Goal: Transaction & Acquisition: Subscribe to service/newsletter

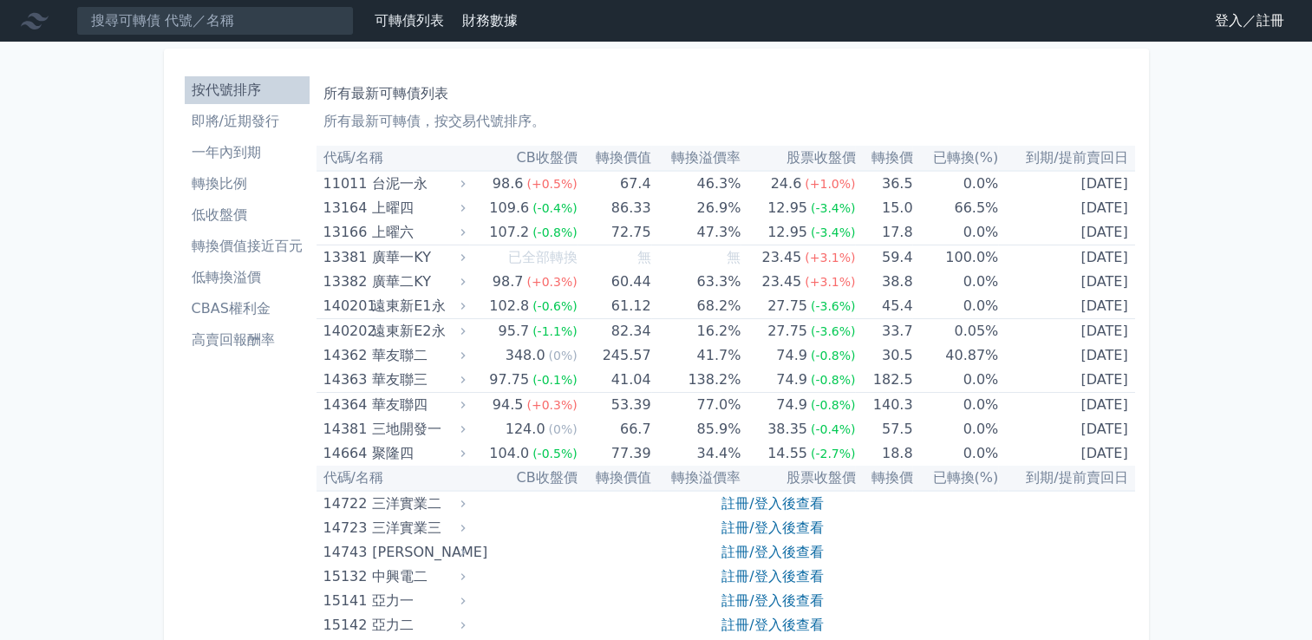
click at [247, 118] on li "即將/近期發行" at bounding box center [247, 121] width 125 height 21
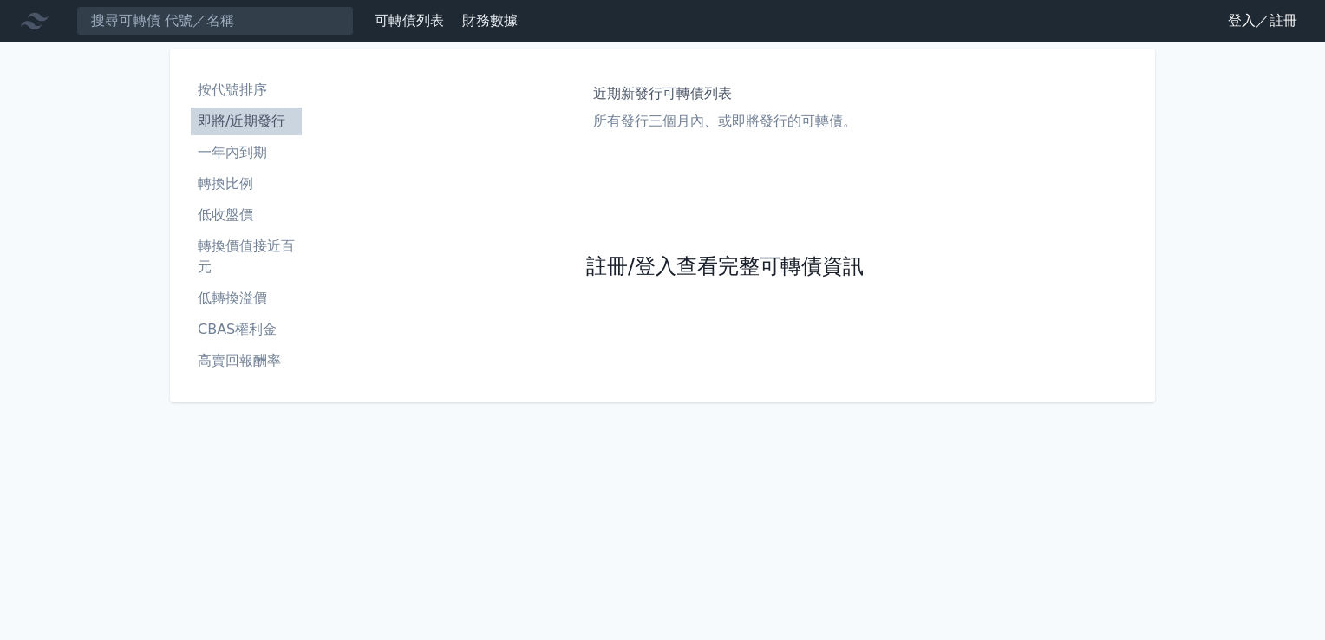
click at [656, 269] on link "註冊/登入查看完整可轉債資訊" at bounding box center [725, 267] width 278 height 28
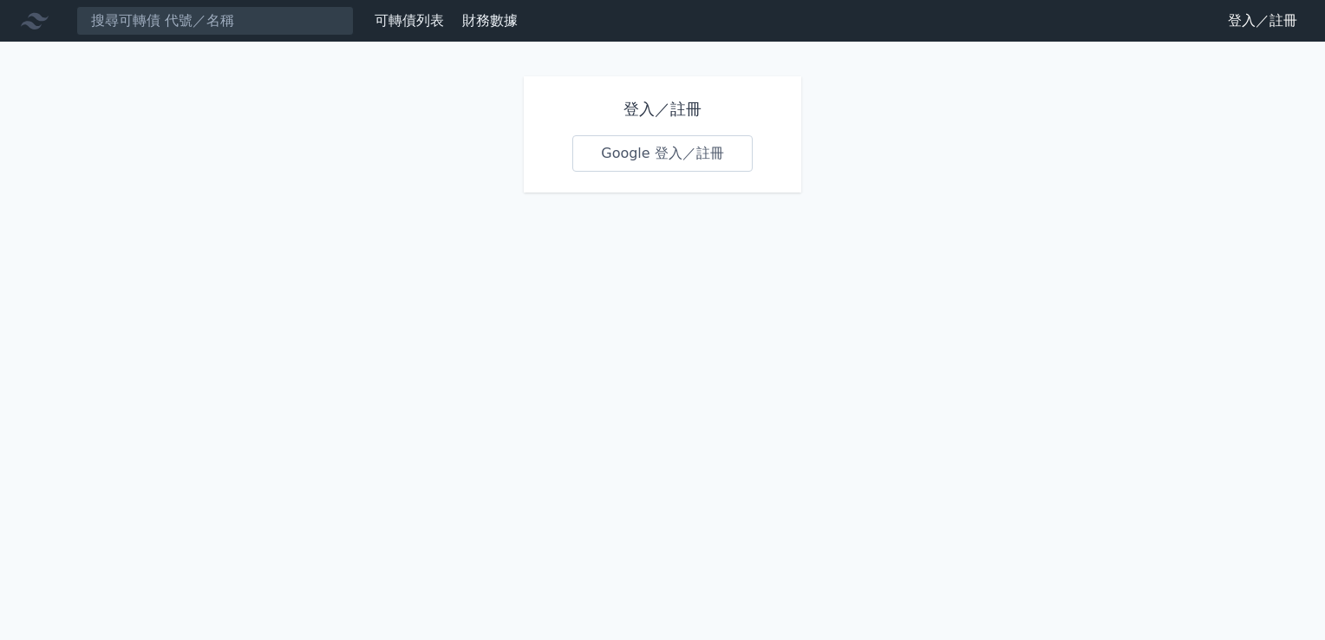
click at [670, 159] on link "Google 登入／註冊" at bounding box center [662, 153] width 180 height 36
